Goal: Information Seeking & Learning: Learn about a topic

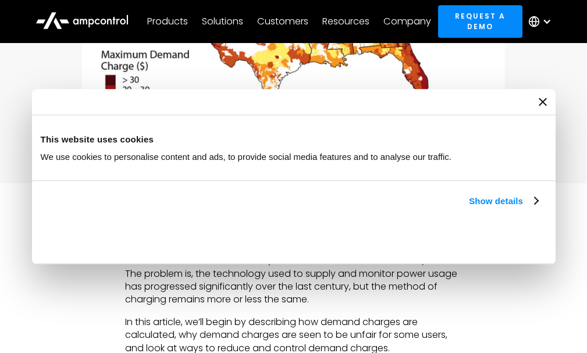
scroll to position [407, 0]
click at [539, 102] on icon "Close banner" at bounding box center [543, 102] width 8 height 8
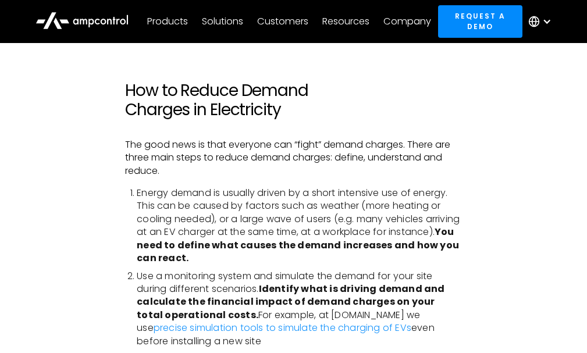
scroll to position [2560, 0]
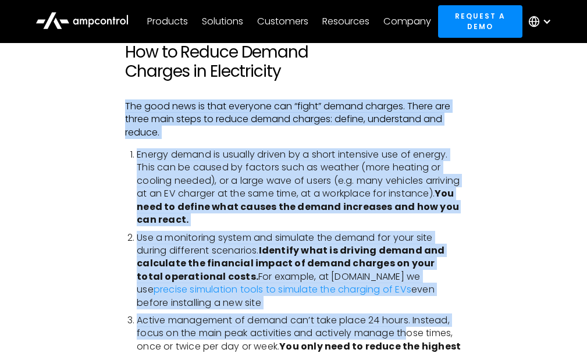
drag, startPoint x: 126, startPoint y: 108, endPoint x: 409, endPoint y: 339, distance: 365.2
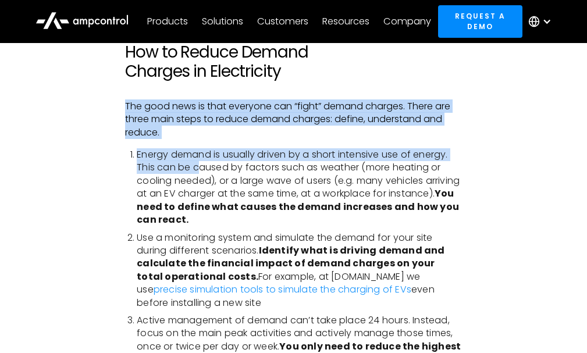
drag, startPoint x: 127, startPoint y: 107, endPoint x: 203, endPoint y: 167, distance: 96.5
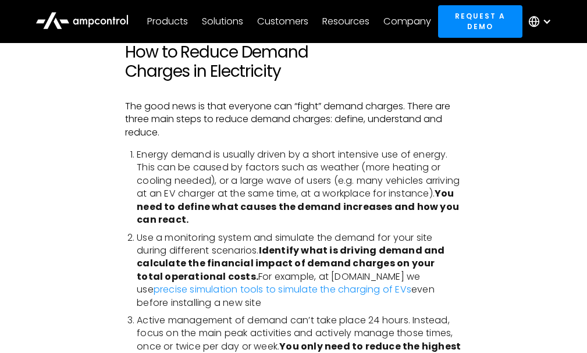
click at [209, 180] on li "Energy demand is usually driven by a short intensive use of energy. This can be…" at bounding box center [299, 187] width 325 height 78
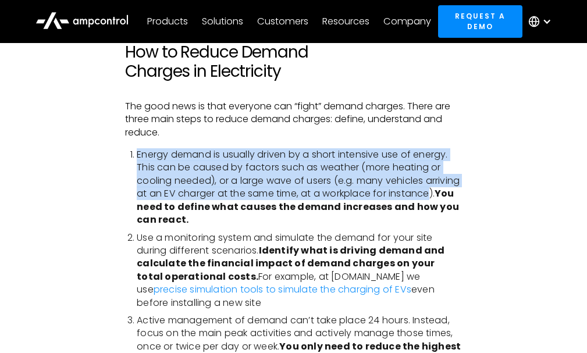
drag, startPoint x: 137, startPoint y: 154, endPoint x: 179, endPoint y: 207, distance: 68.0
click at [179, 207] on li "Energy demand is usually driven by a short intensive use of energy. This can be…" at bounding box center [299, 187] width 325 height 78
click at [191, 188] on li "Energy demand is usually driven by a short intensive use of energy. This can be…" at bounding box center [299, 187] width 325 height 78
drag, startPoint x: 138, startPoint y: 154, endPoint x: 182, endPoint y: 203, distance: 65.5
click at [182, 203] on li "Energy demand is usually driven by a short intensive use of energy. This can be…" at bounding box center [299, 187] width 325 height 78
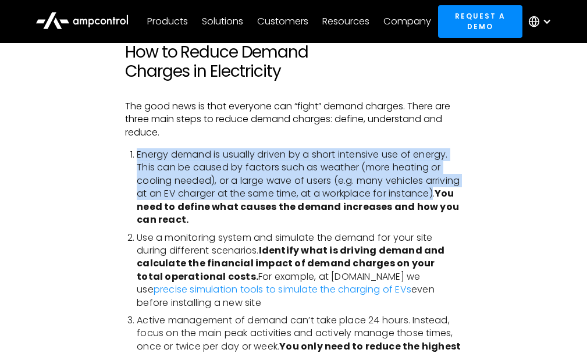
click at [213, 171] on li "Energy demand is usually driven by a short intensive use of energy. This can be…" at bounding box center [299, 187] width 325 height 78
drag, startPoint x: 136, startPoint y: 152, endPoint x: 180, endPoint y: 208, distance: 70.8
click at [180, 208] on li "Energy demand is usually driven by a short intensive use of energy. This can be…" at bounding box center [299, 187] width 325 height 78
click at [166, 176] on li "Energy demand is usually driven by a short intensive use of energy. This can be…" at bounding box center [299, 187] width 325 height 78
drag, startPoint x: 135, startPoint y: 153, endPoint x: 180, endPoint y: 209, distance: 72.4
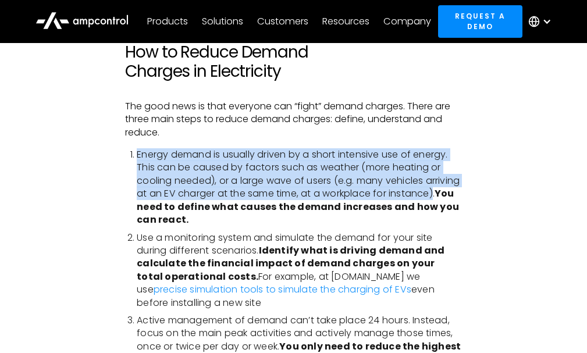
click at [180, 209] on li "Energy demand is usually driven by a short intensive use of energy. This can be…" at bounding box center [299, 187] width 325 height 78
click at [184, 172] on li "Energy demand is usually driven by a short intensive use of energy. This can be…" at bounding box center [299, 187] width 325 height 78
drag, startPoint x: 137, startPoint y: 153, endPoint x: 180, endPoint y: 205, distance: 67.4
click at [180, 205] on li "Energy demand is usually driven by a short intensive use of energy. This can be…" at bounding box center [299, 187] width 325 height 78
drag, startPoint x: 201, startPoint y: 179, endPoint x: 202, endPoint y: 172, distance: 6.5
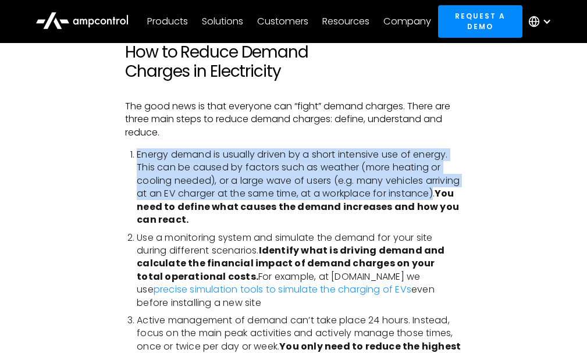
click at [201, 178] on li "Energy demand is usually driven by a short intensive use of energy. This can be…" at bounding box center [299, 187] width 325 height 78
click at [191, 161] on li "Energy demand is usually driven by a short intensive use of energy. This can be…" at bounding box center [299, 187] width 325 height 78
drag, startPoint x: 138, startPoint y: 154, endPoint x: 181, endPoint y: 208, distance: 68.3
click at [181, 208] on li "Energy demand is usually driven by a short intensive use of energy. This can be…" at bounding box center [299, 187] width 325 height 78
click at [249, 173] on li "Energy demand is usually driven by a short intensive use of energy. This can be…" at bounding box center [299, 187] width 325 height 78
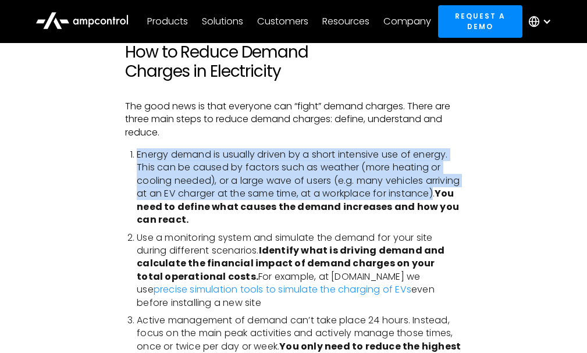
drag, startPoint x: 137, startPoint y: 153, endPoint x: 182, endPoint y: 209, distance: 72.0
click at [182, 209] on li "Energy demand is usually driven by a short intensive use of energy. This can be…" at bounding box center [299, 187] width 325 height 78
click at [305, 162] on li "Energy demand is usually driven by a short intensive use of energy. This can be…" at bounding box center [299, 187] width 325 height 78
drag, startPoint x: 138, startPoint y: 154, endPoint x: 182, endPoint y: 207, distance: 69.1
click at [182, 207] on li "Energy demand is usually driven by a short intensive use of energy. This can be…" at bounding box center [299, 187] width 325 height 78
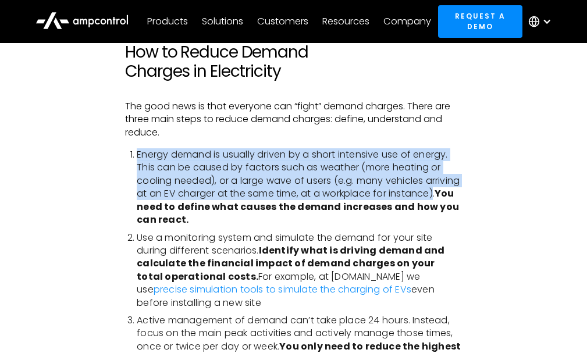
click at [357, 172] on li "Energy demand is usually driven by a short intensive use of energy. This can be…" at bounding box center [299, 187] width 325 height 78
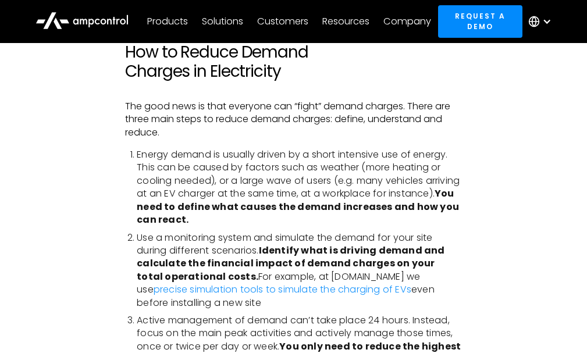
click at [364, 168] on li "Energy demand is usually driven by a short intensive use of energy. This can be…" at bounding box center [299, 187] width 325 height 78
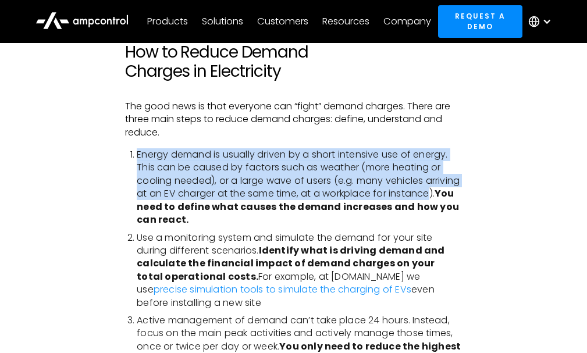
drag, startPoint x: 138, startPoint y: 152, endPoint x: 178, endPoint y: 205, distance: 66.1
click at [178, 205] on li "Energy demand is usually driven by a short intensive use of energy. This can be…" at bounding box center [299, 187] width 325 height 78
click at [254, 176] on li "Energy demand is usually driven by a short intensive use of energy. This can be…" at bounding box center [299, 187] width 325 height 78
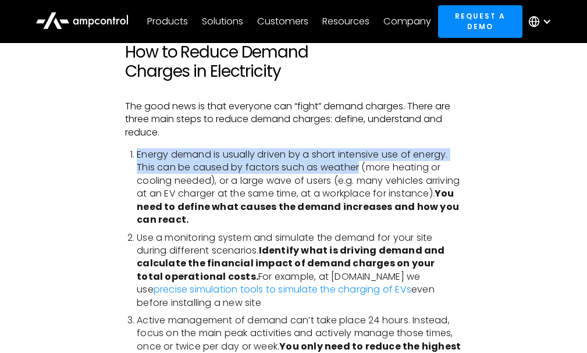
drag, startPoint x: 138, startPoint y: 154, endPoint x: 359, endPoint y: 164, distance: 220.7
click at [359, 164] on li "Energy demand is usually driven by a short intensive use of energy. This can be…" at bounding box center [299, 187] width 325 height 78
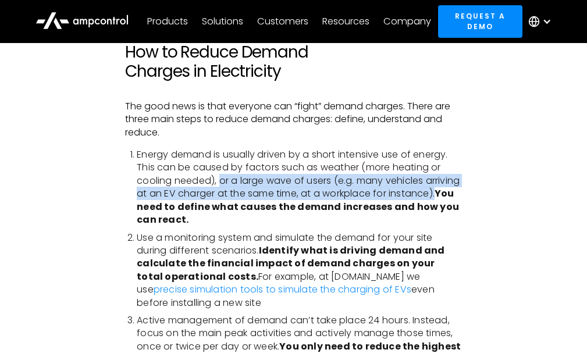
drag, startPoint x: 220, startPoint y: 180, endPoint x: 184, endPoint y: 203, distance: 42.1
click at [184, 203] on li "Energy demand is usually driven by a short intensive use of energy. This can be…" at bounding box center [299, 187] width 325 height 78
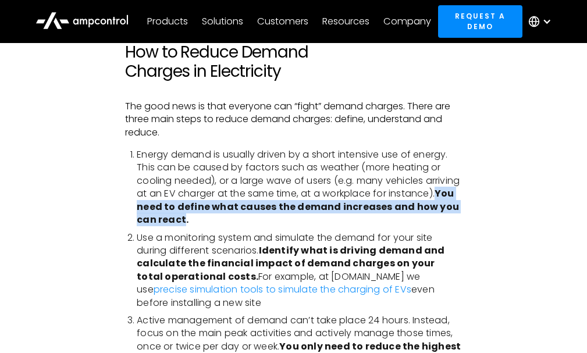
drag, startPoint x: 189, startPoint y: 208, endPoint x: 250, endPoint y: 218, distance: 62.0
click at [248, 218] on strong "You need to define what causes the demand increases and how you can react." at bounding box center [298, 207] width 322 height 40
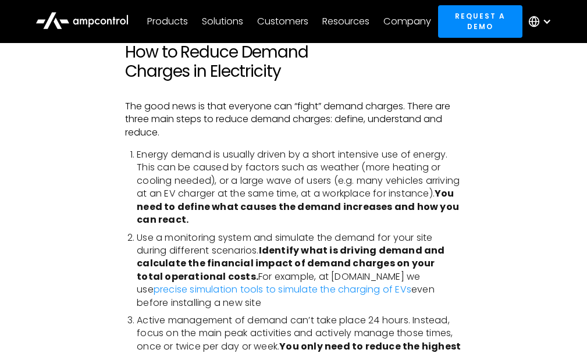
click at [280, 216] on li "Energy demand is usually driven by a short intensive use of energy. This can be…" at bounding box center [299, 187] width 325 height 78
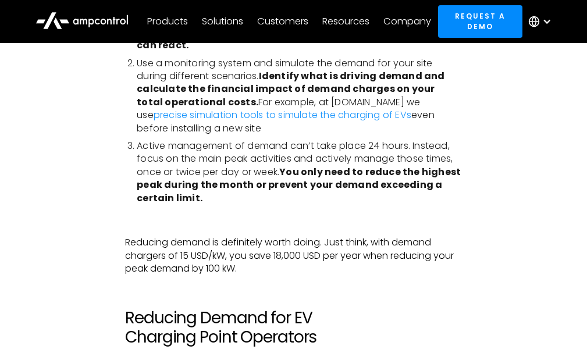
scroll to position [2851, 0]
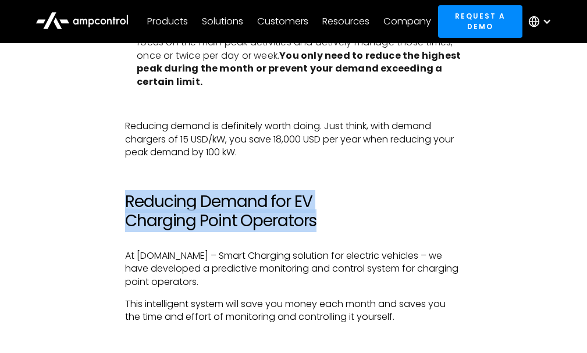
drag, startPoint x: 126, startPoint y: 199, endPoint x: 351, endPoint y: 216, distance: 225.9
click at [336, 223] on h2 "Reducing Demand for EV Charging Point Operators" at bounding box center [293, 211] width 337 height 39
click at [377, 204] on h2 "Reducing Demand for EV Charging Point Operators" at bounding box center [293, 211] width 337 height 39
drag, startPoint x: 126, startPoint y: 201, endPoint x: 325, endPoint y: 222, distance: 200.7
click at [325, 222] on h2 "Reducing Demand for EV Charging Point Operators" at bounding box center [293, 211] width 337 height 39
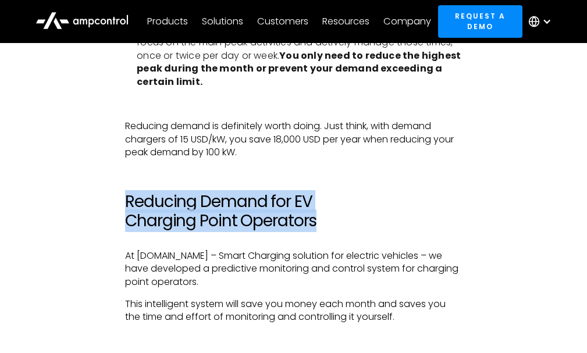
click at [333, 219] on h2 "Reducing Demand for EV Charging Point Operators" at bounding box center [293, 211] width 337 height 39
drag, startPoint x: 127, startPoint y: 202, endPoint x: 372, endPoint y: 219, distance: 246.1
click at [362, 225] on h2 "Reducing Demand for EV Charging Point Operators" at bounding box center [293, 211] width 337 height 39
click at [375, 218] on h2 "Reducing Demand for EV Charging Point Operators" at bounding box center [293, 211] width 337 height 39
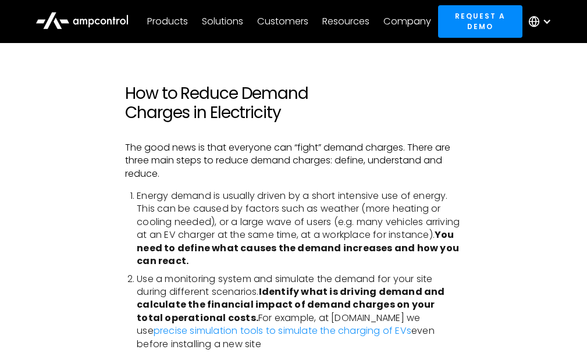
scroll to position [2502, 0]
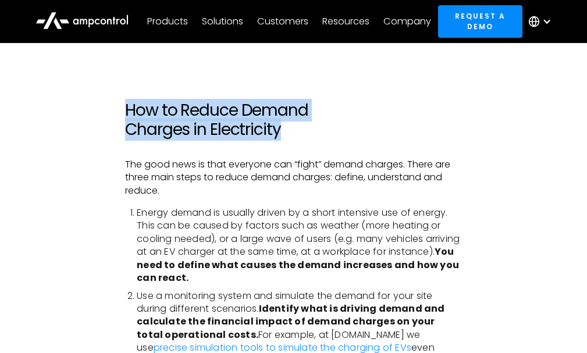
drag, startPoint x: 128, startPoint y: 106, endPoint x: 348, endPoint y: 130, distance: 221.2
click at [337, 134] on h2 "How to Reduce Demand Charges in Electricity" at bounding box center [293, 120] width 337 height 39
click at [350, 130] on h2 "How to Reduce Demand Charges in Electricity" at bounding box center [293, 120] width 337 height 39
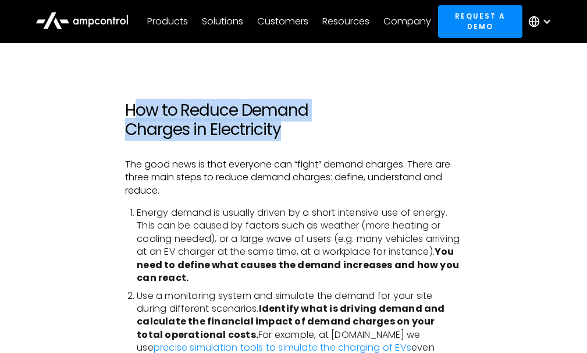
drag, startPoint x: 134, startPoint y: 108, endPoint x: 326, endPoint y: 130, distance: 193.2
click at [326, 130] on h2 "How to Reduce Demand Charges in Electricity" at bounding box center [293, 120] width 337 height 39
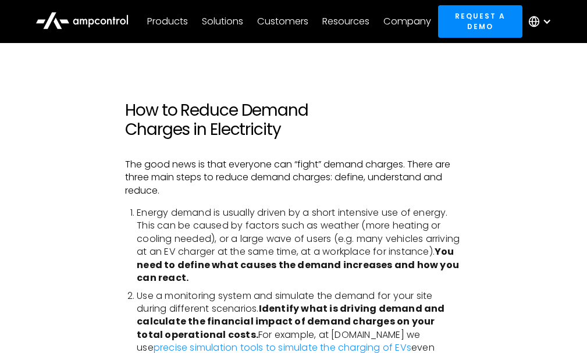
click at [169, 112] on h2 "How to Reduce Demand Charges in Electricity" at bounding box center [293, 120] width 337 height 39
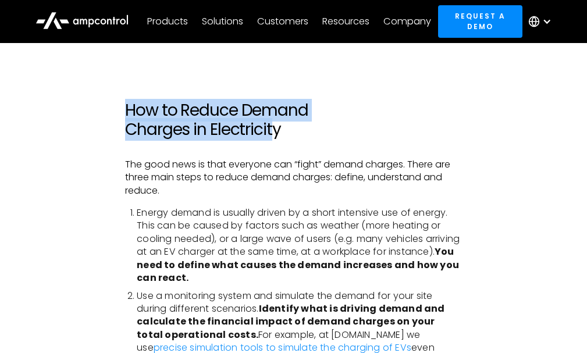
drag, startPoint x: 109, startPoint y: 108, endPoint x: 273, endPoint y: 136, distance: 166.6
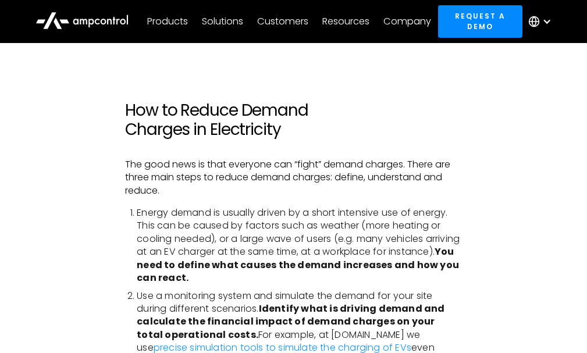
click at [297, 135] on h2 "How to Reduce Demand Charges in Electricity" at bounding box center [293, 120] width 337 height 39
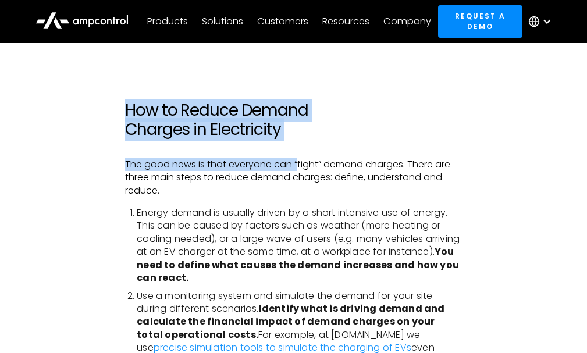
drag, startPoint x: 115, startPoint y: 95, endPoint x: 315, endPoint y: 137, distance: 205.2
click at [318, 134] on h2 "How to Reduce Demand Charges in Electricity" at bounding box center [293, 120] width 337 height 39
drag, startPoint x: 130, startPoint y: 102, endPoint x: 356, endPoint y: 145, distance: 230.4
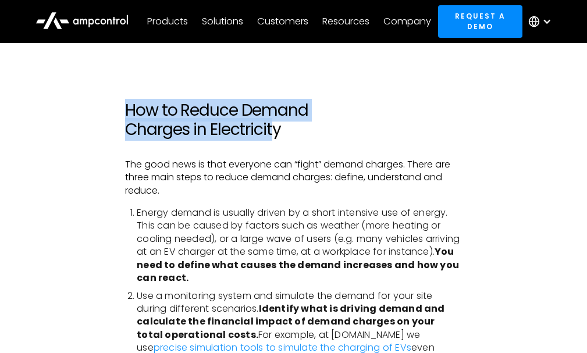
drag, startPoint x: 128, startPoint y: 101, endPoint x: 276, endPoint y: 137, distance: 152.1
click at [276, 137] on h2 "How to Reduce Demand Charges in Electricity" at bounding box center [293, 120] width 337 height 39
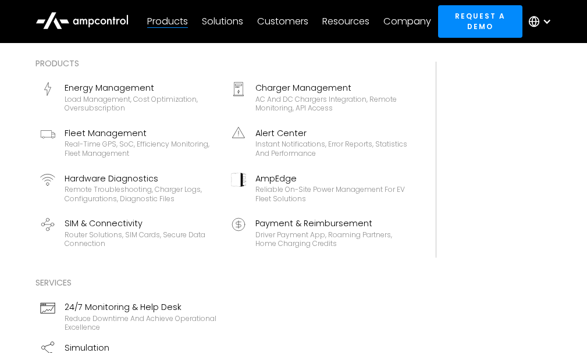
click at [519, 281] on div "Products Energy Management Load management, cost optimization, oversubscription…" at bounding box center [294, 255] width 540 height 397
